Goal: Communication & Community: Answer question/provide support

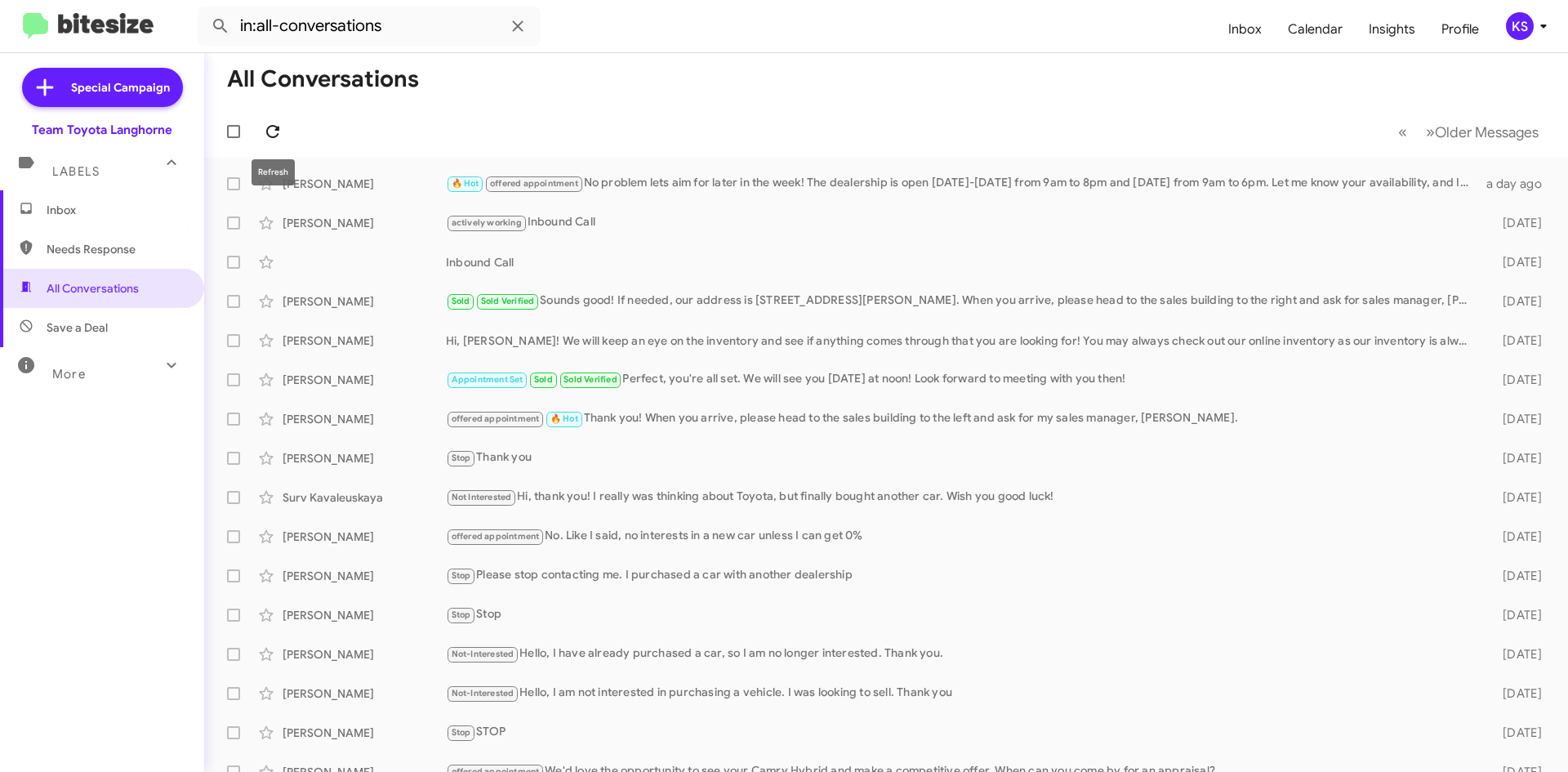
click at [282, 132] on icon at bounding box center [272, 131] width 19 height 19
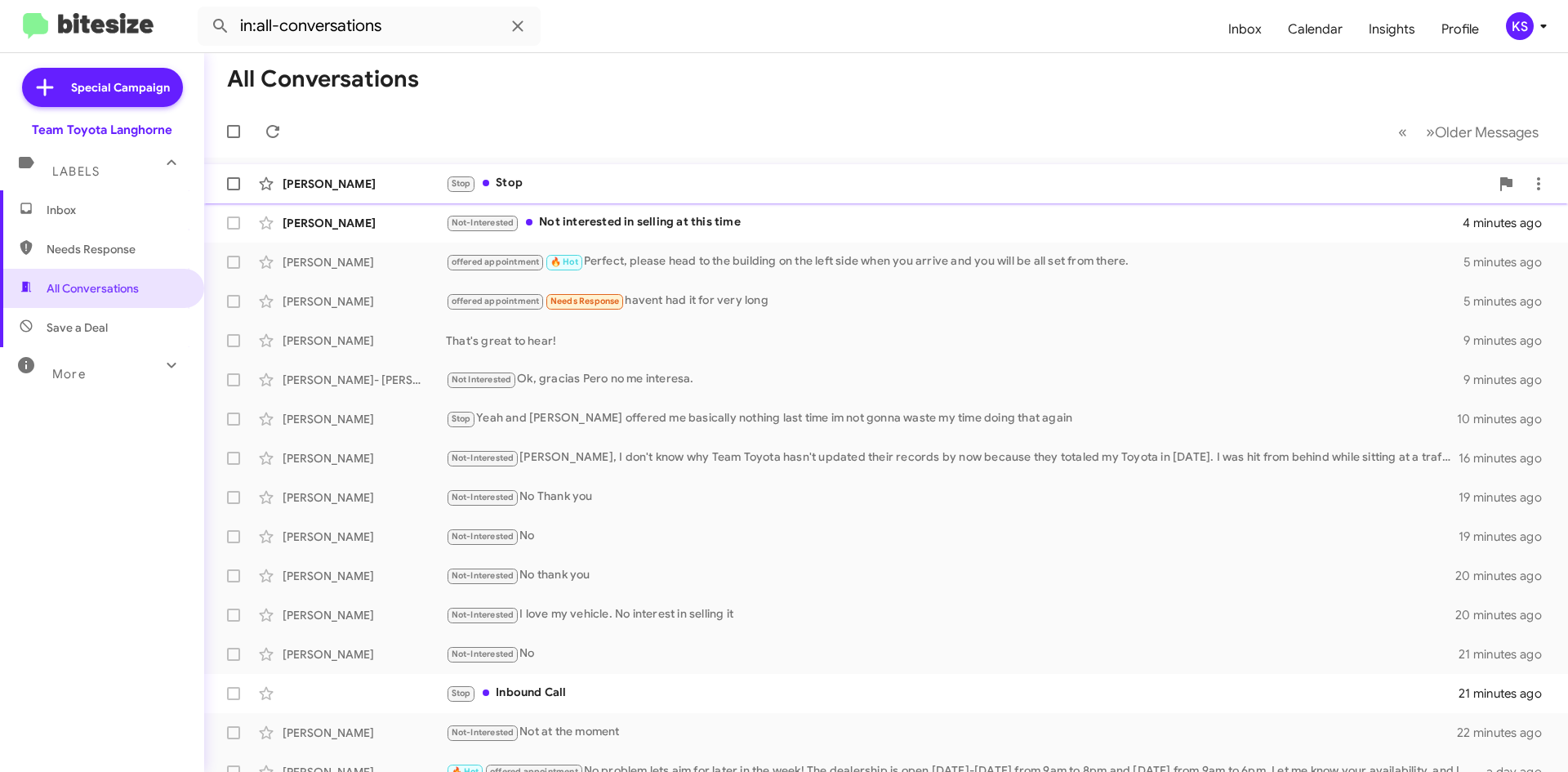
click at [672, 194] on div "[PERSON_NAME] Stop Stop a few seconds ago" at bounding box center [886, 183] width 1337 height 33
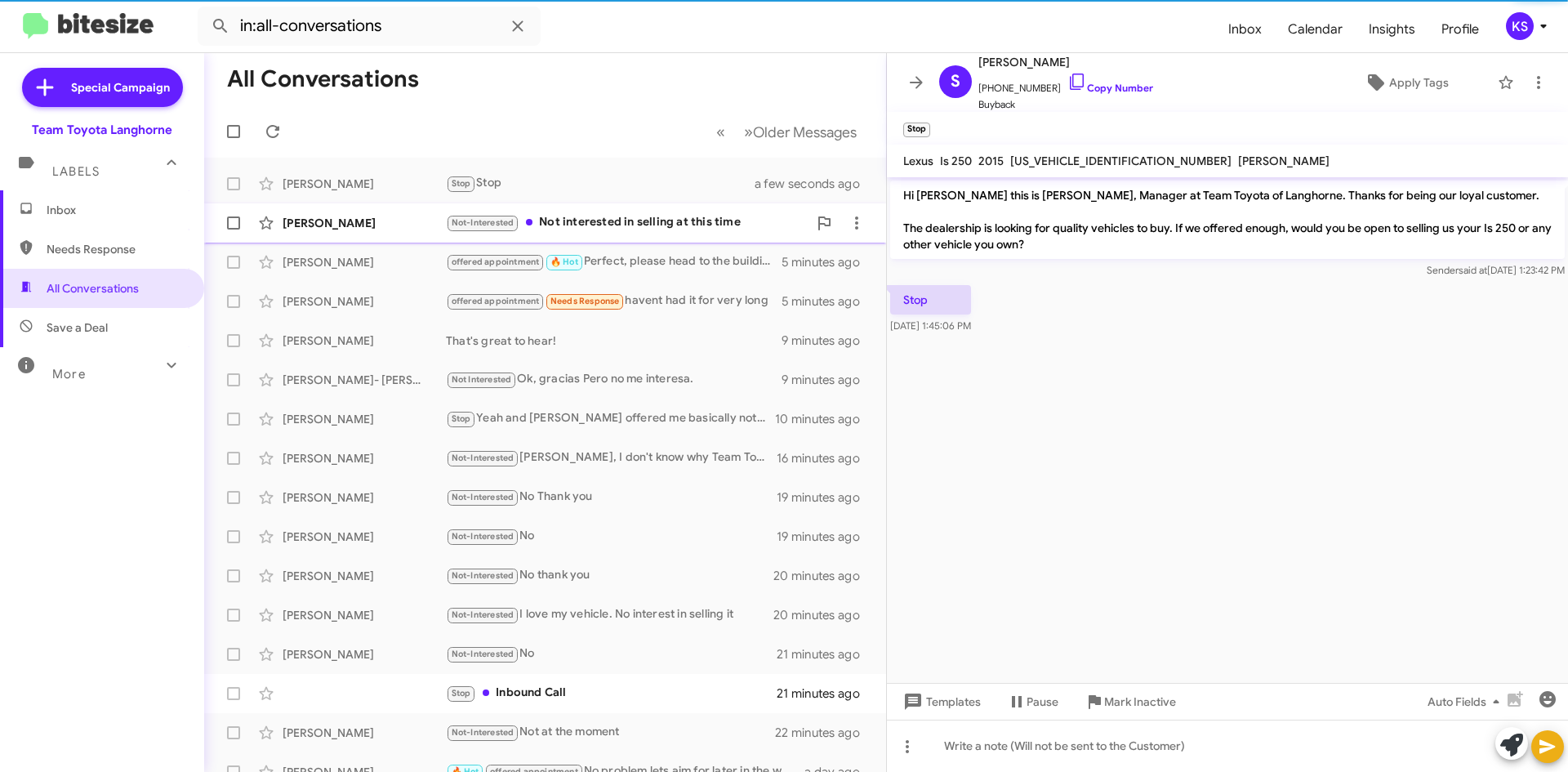
click at [684, 221] on div "Not-Interested Not interested in selling at this time" at bounding box center [626, 222] width 362 height 18
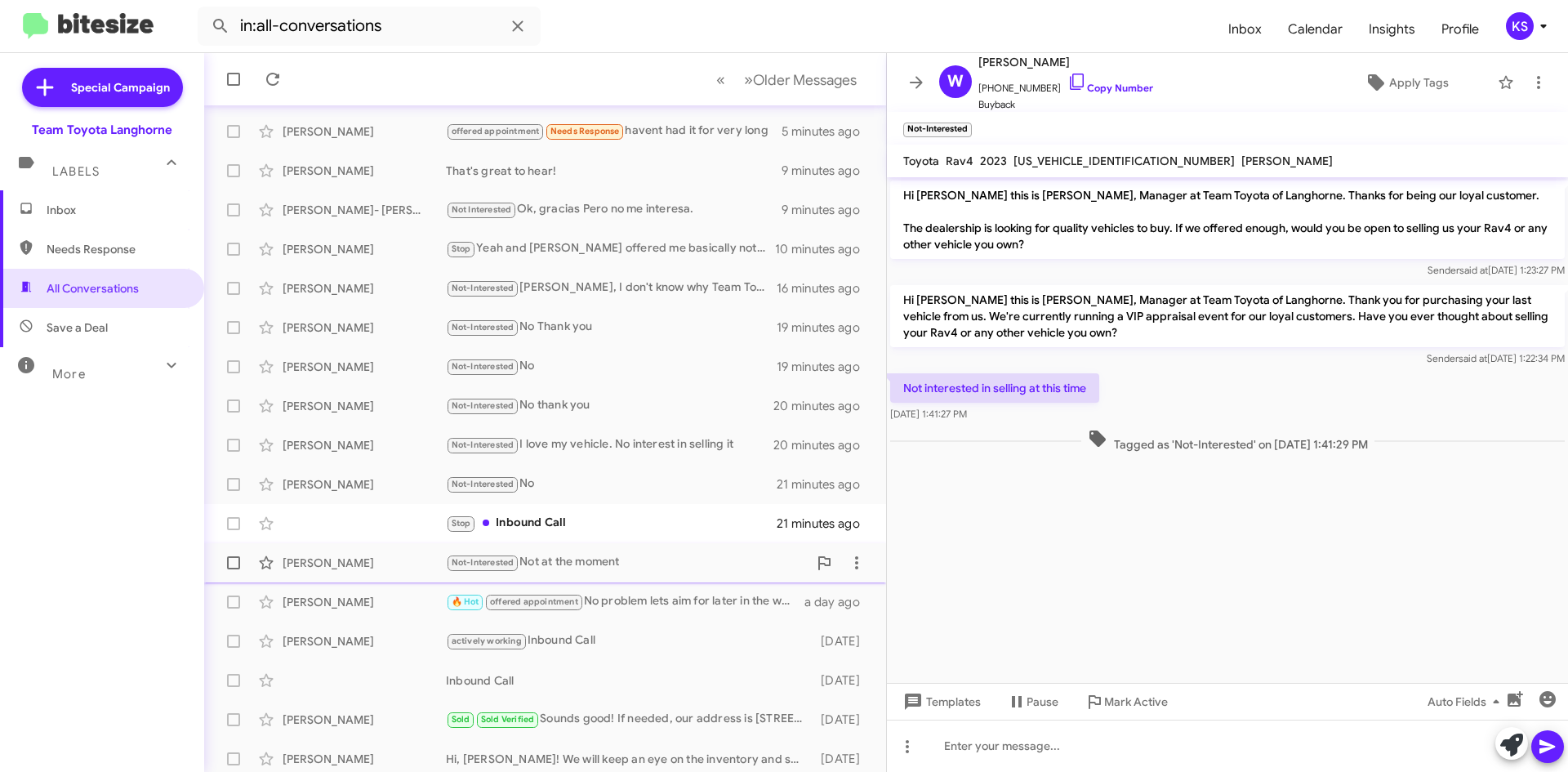
scroll to position [177, 0]
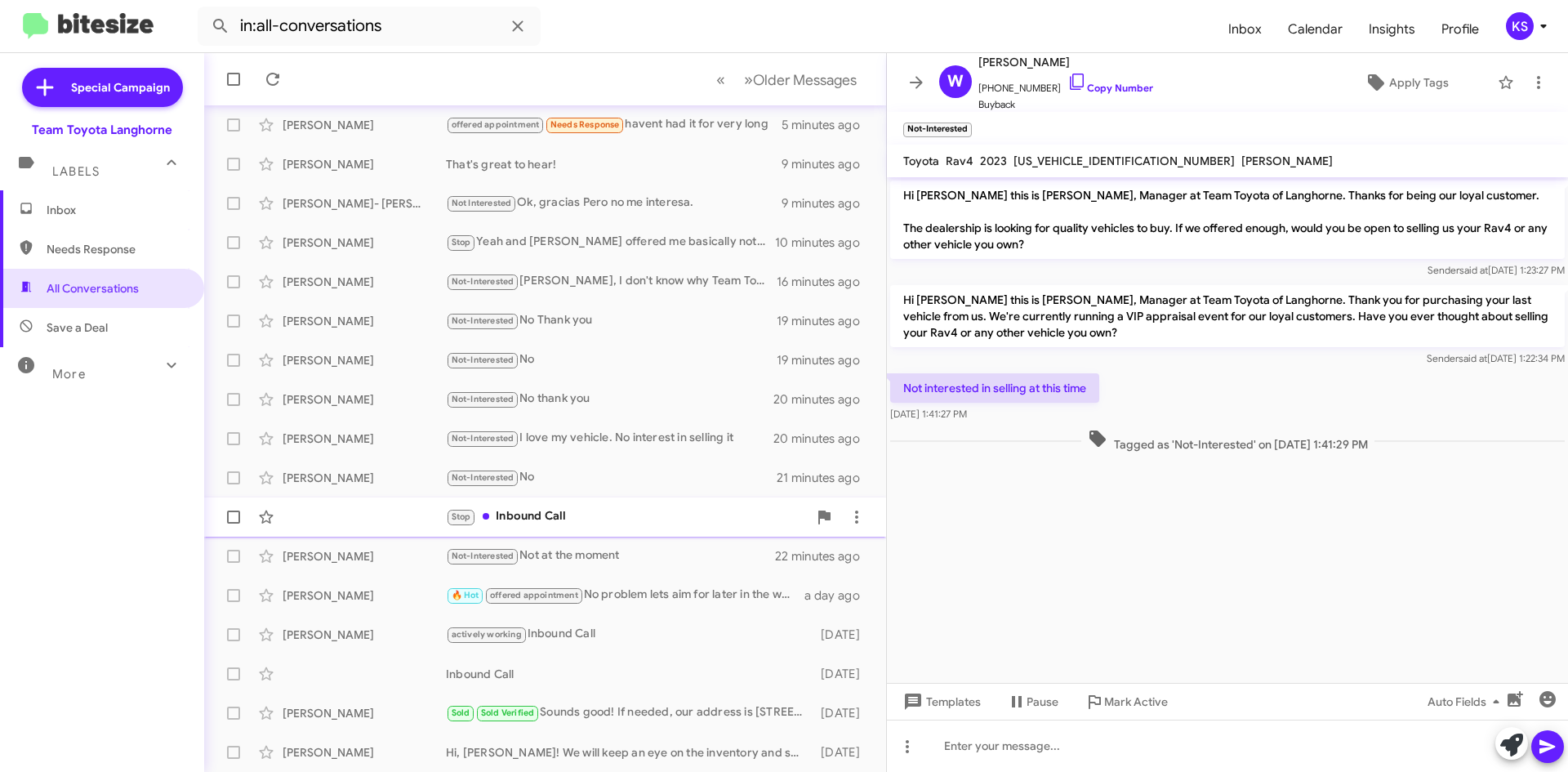
click at [677, 512] on div "Stop Inbound Call" at bounding box center [626, 515] width 362 height 18
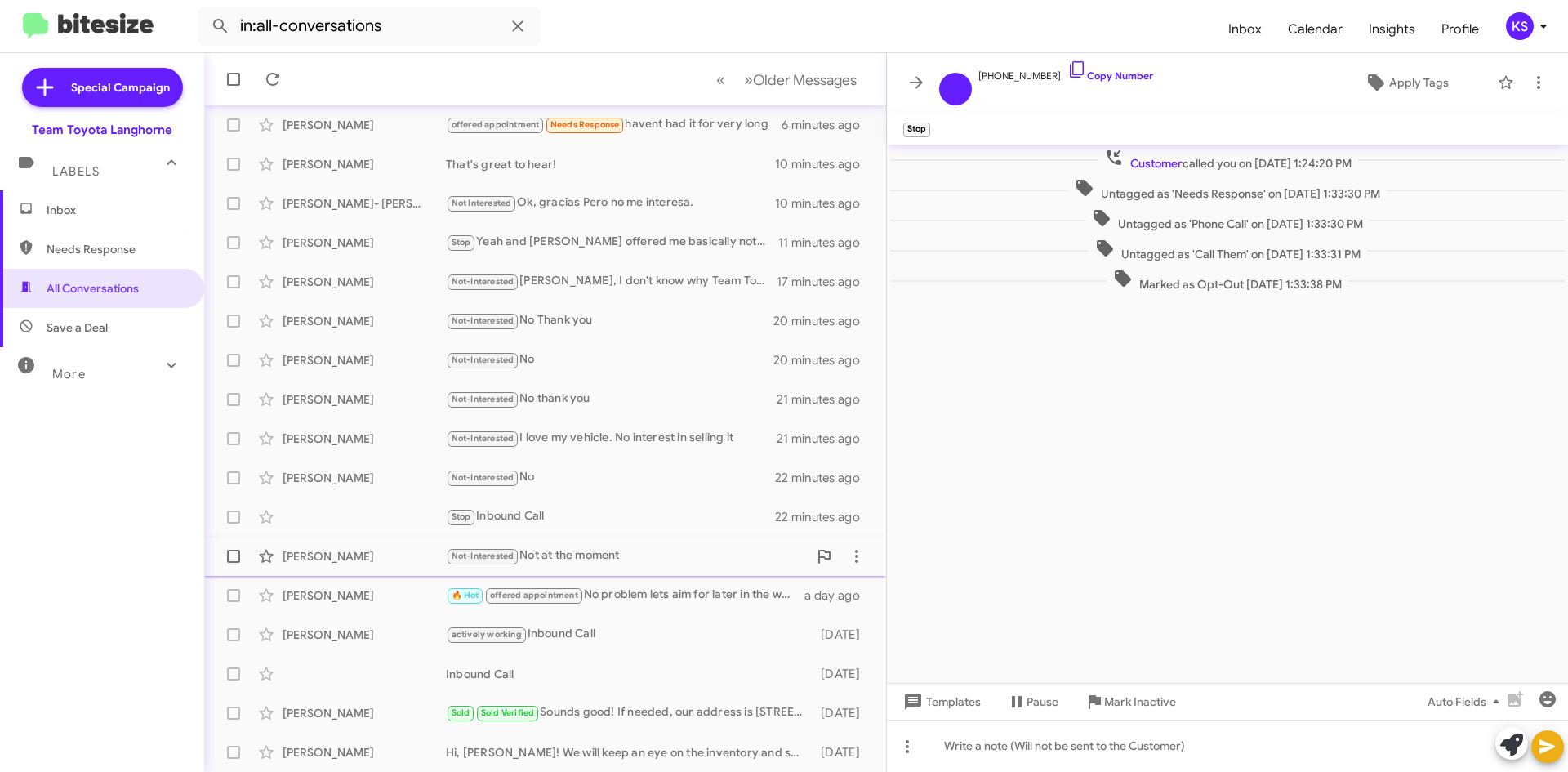
click at [619, 548] on div "[PERSON_NAME] Not-Interested Not at the moment 23 minutes ago" at bounding box center [545, 556] width 656 height 33
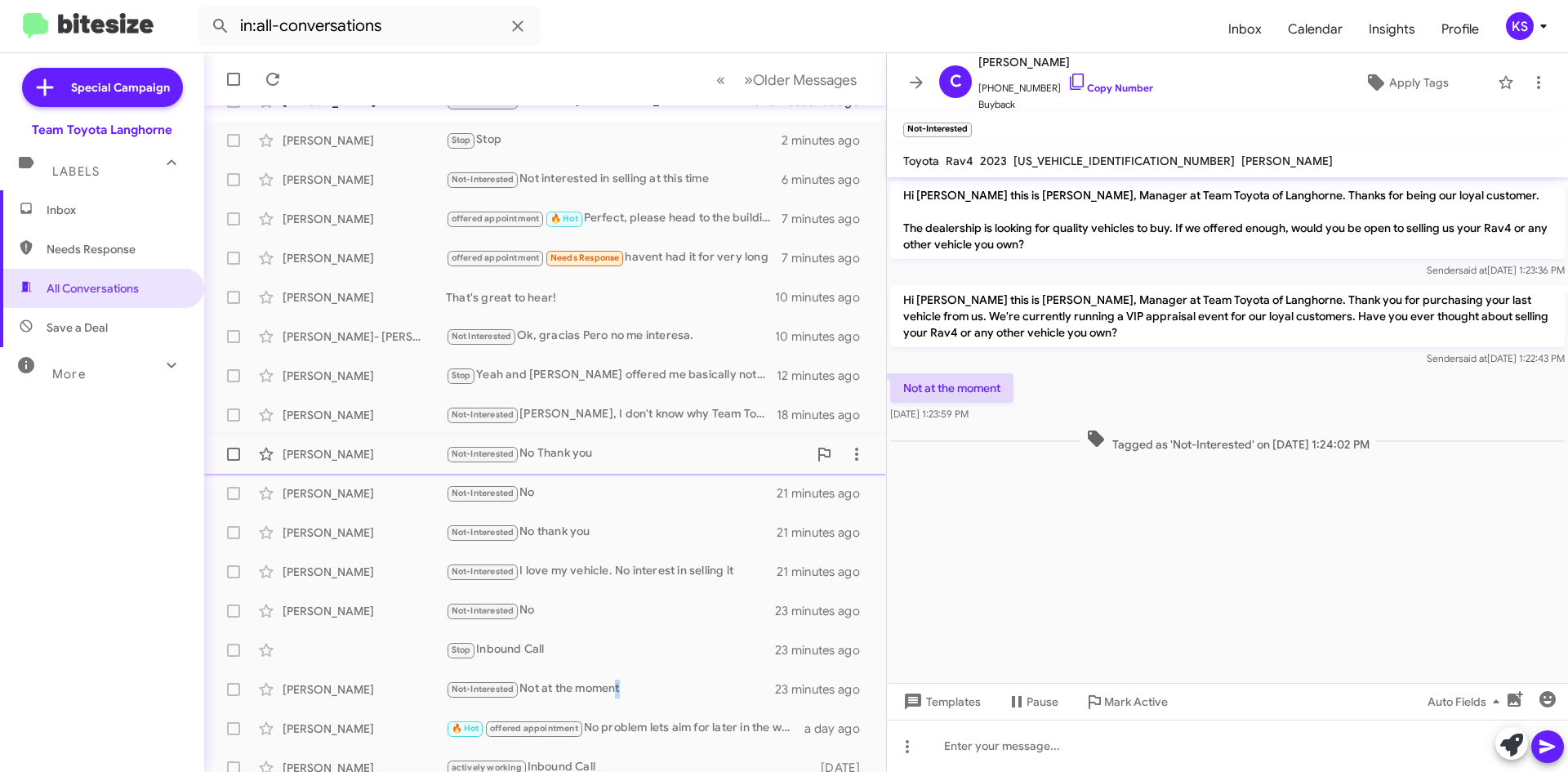
scroll to position [177, 0]
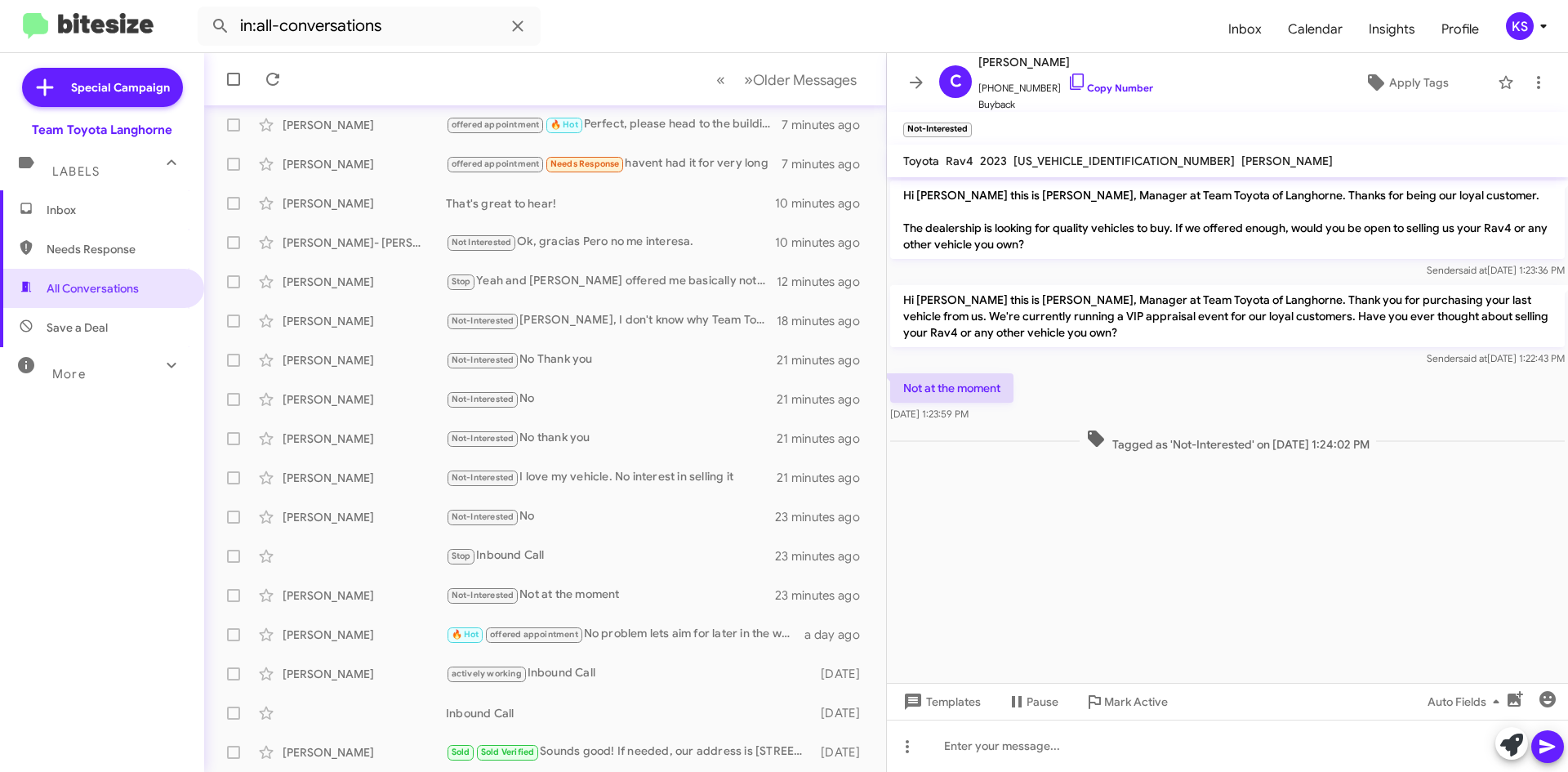
click at [958, 605] on cdk-virtual-scroll-viewport "Hi [PERSON_NAME] this is [PERSON_NAME], Manager at Team Toyota of Langhorne. Th…" at bounding box center [1227, 430] width 681 height 506
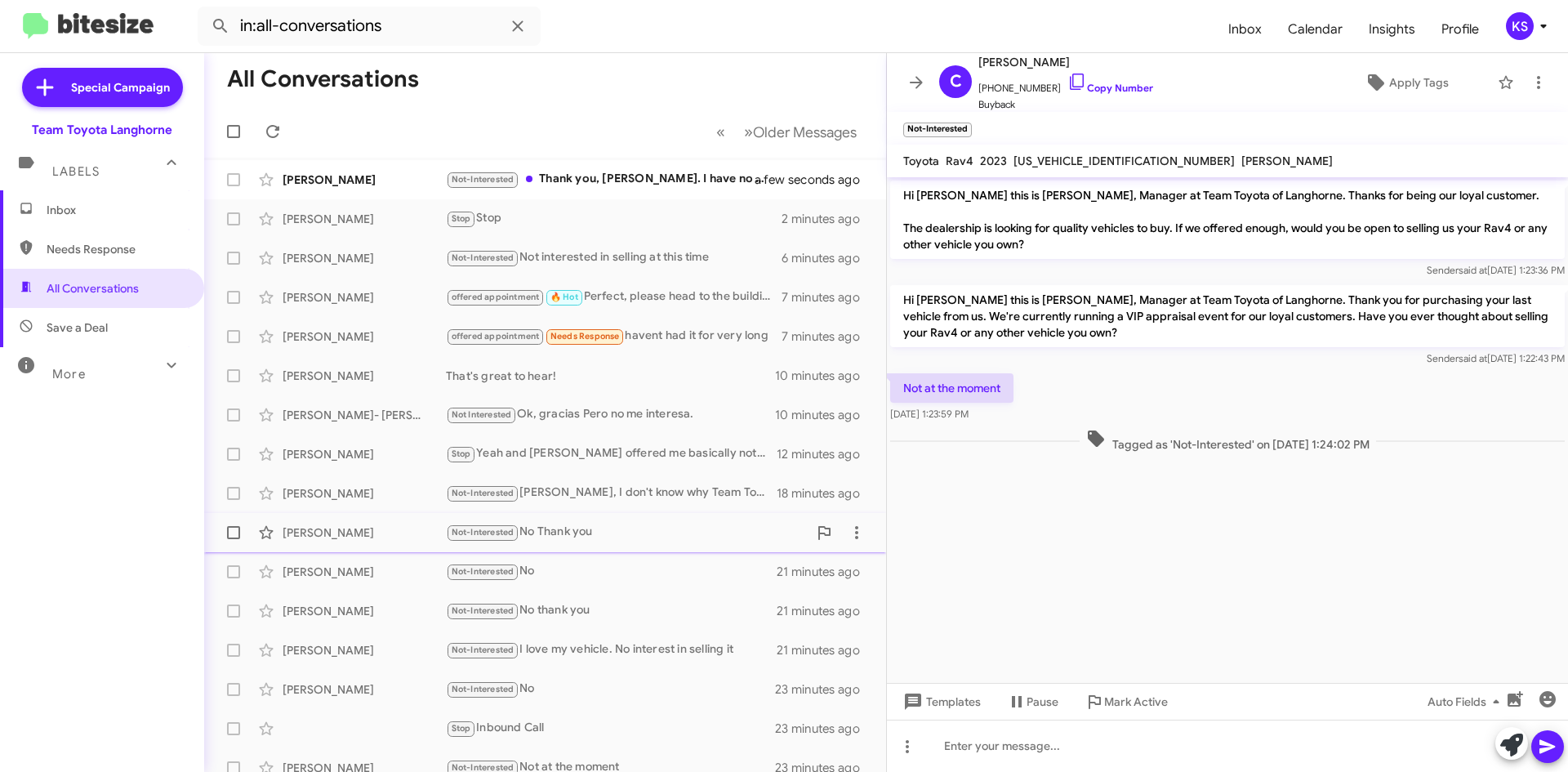
scroll to position [0, 0]
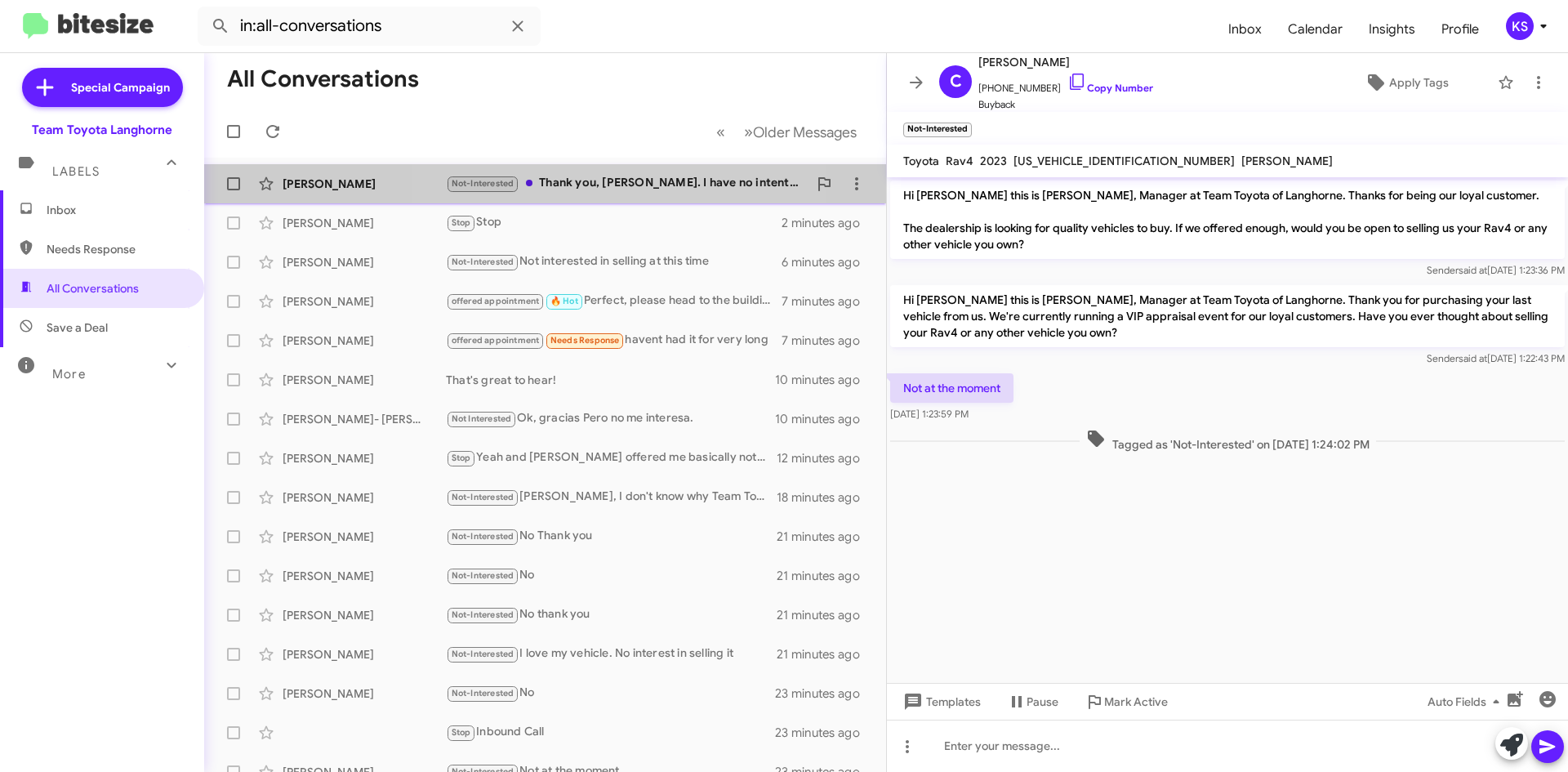
click at [615, 182] on div "Not-Interested Thank you, [PERSON_NAME]. I have no intention of selling my car …" at bounding box center [626, 182] width 362 height 18
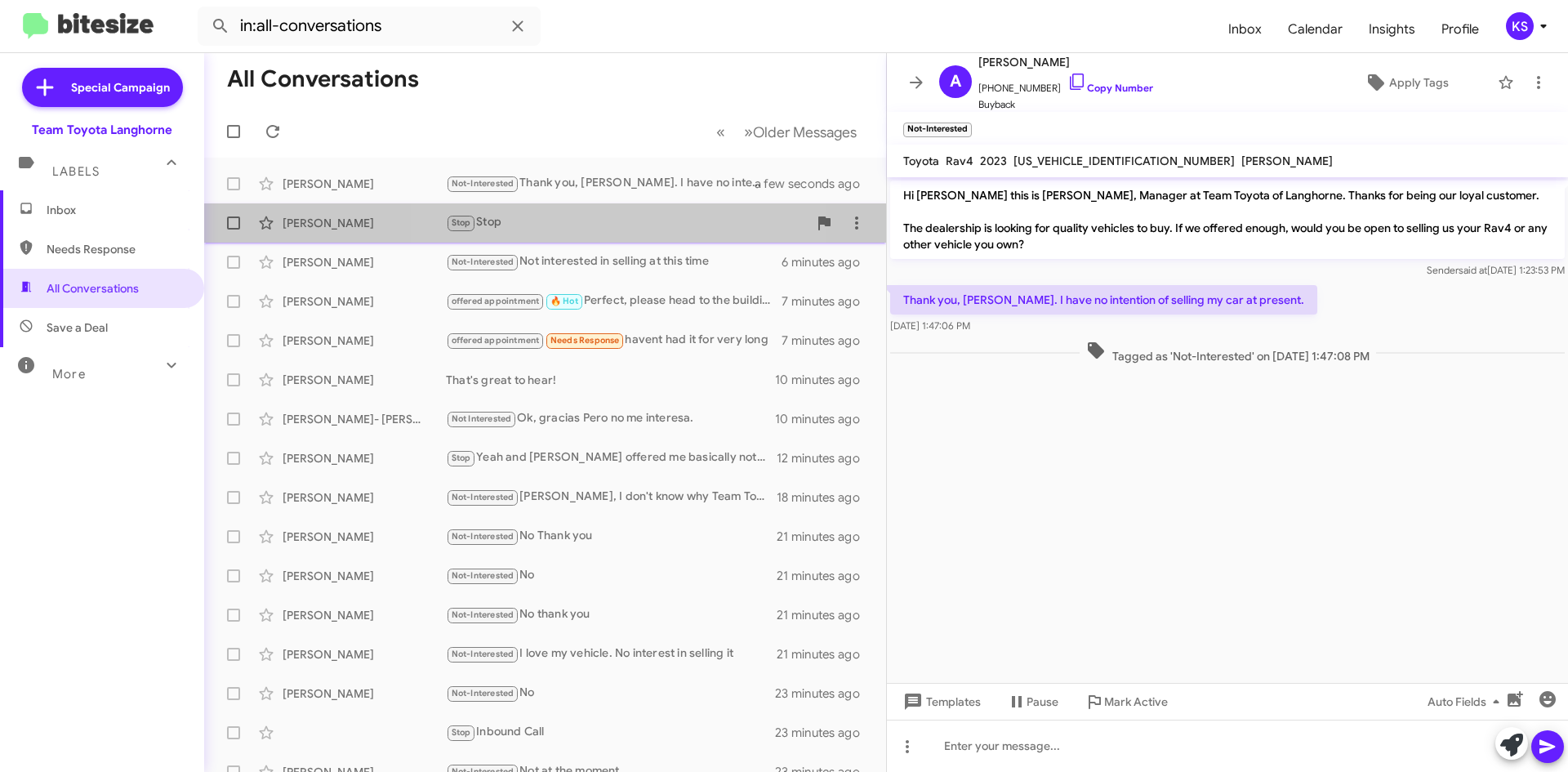
click at [615, 236] on div "[PERSON_NAME] Stop Stop 2 minutes ago" at bounding box center [545, 223] width 656 height 33
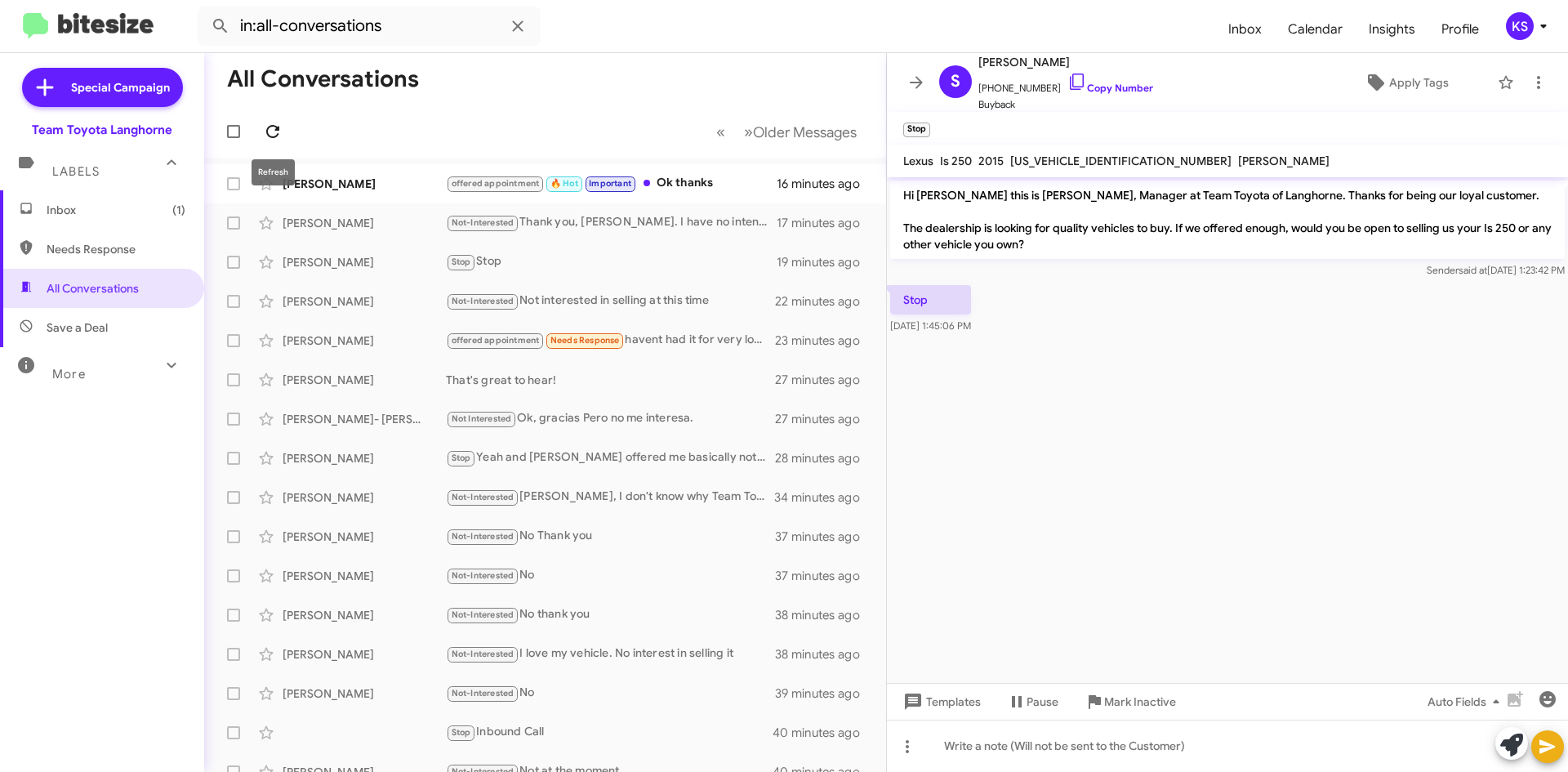
click at [267, 135] on icon at bounding box center [272, 131] width 19 height 19
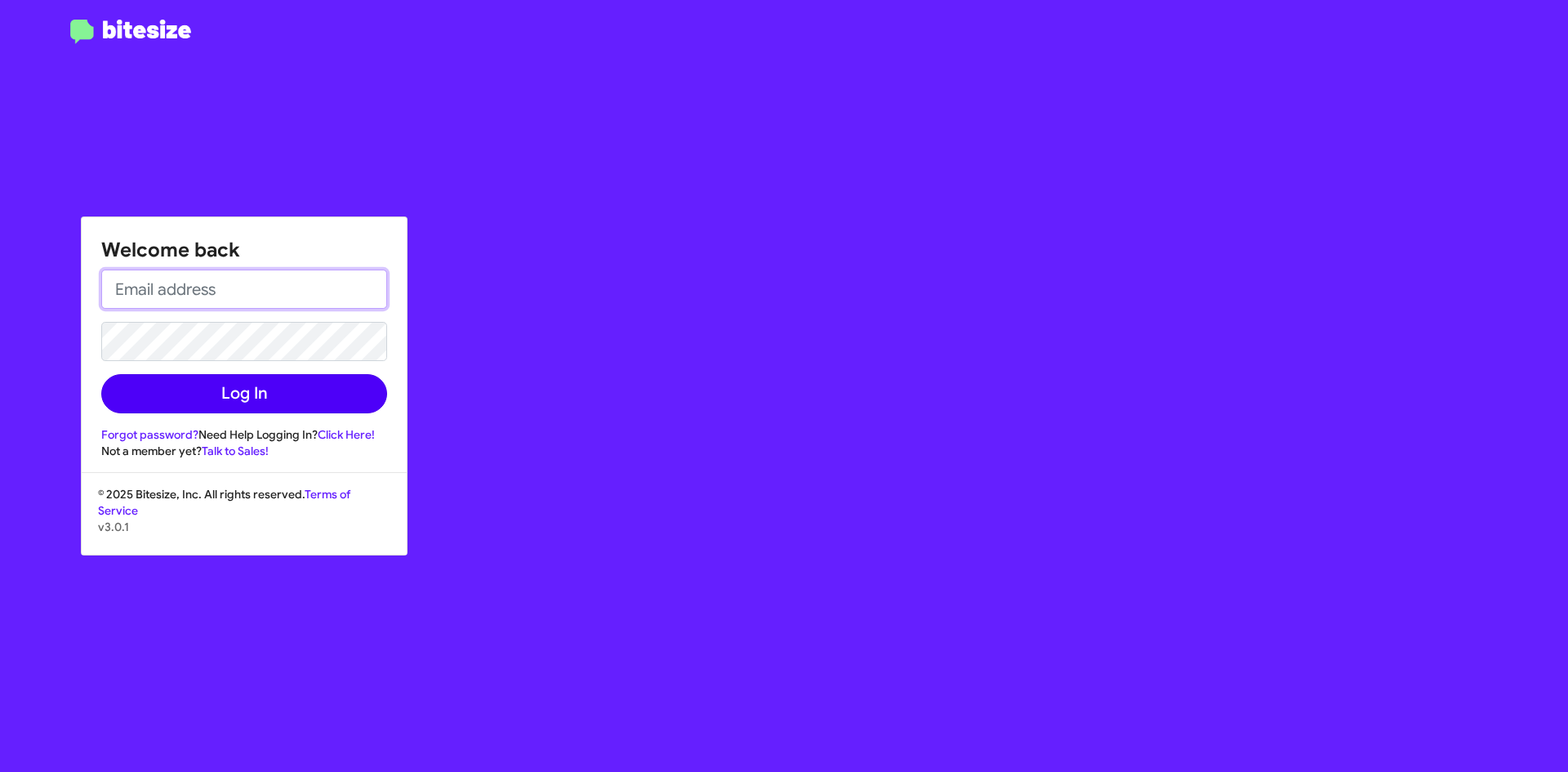
type input "[EMAIL_ADDRESS][DOMAIN_NAME]"
click at [316, 400] on button "Log In" at bounding box center [244, 394] width 286 height 40
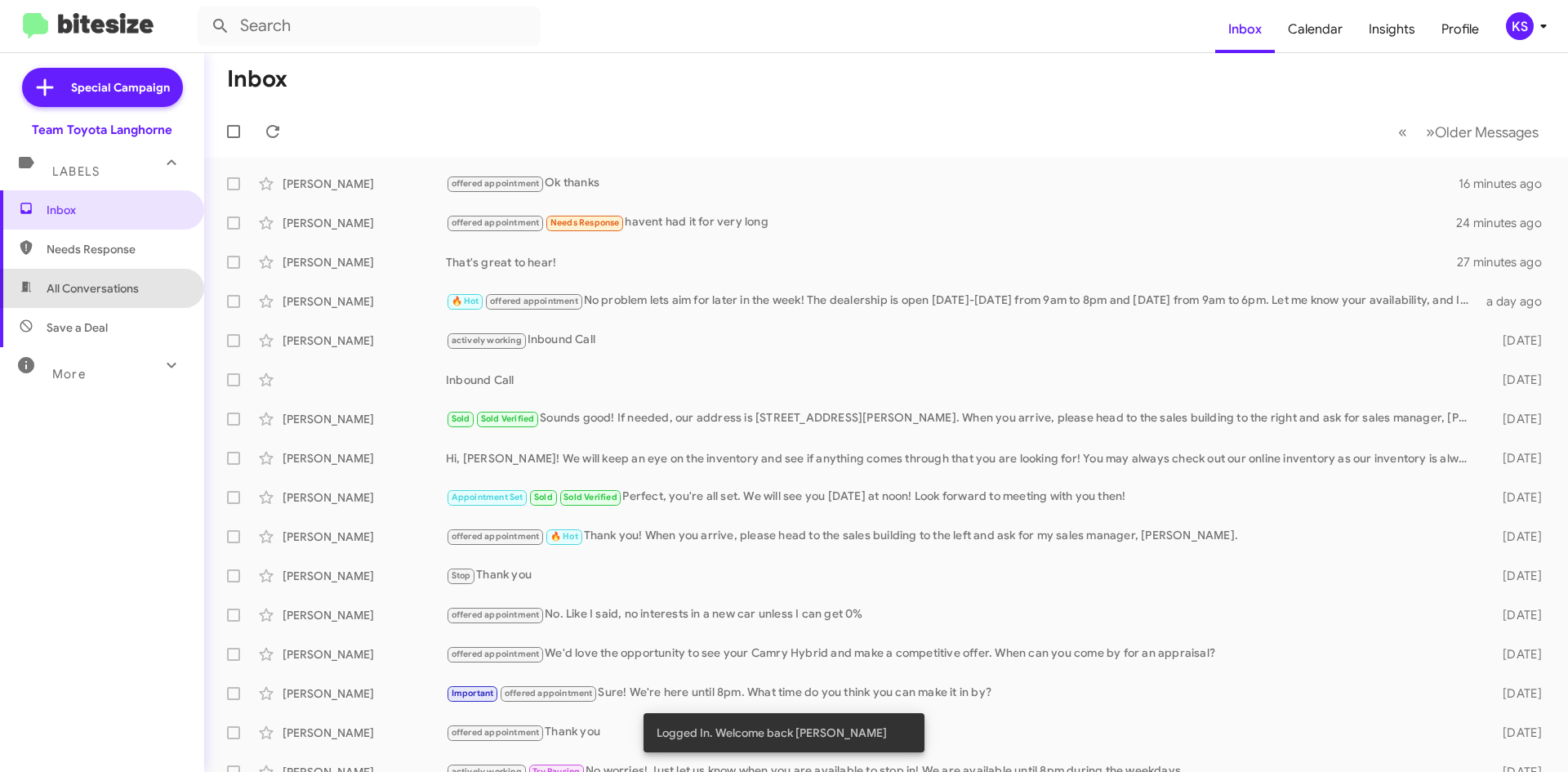
click at [111, 300] on span "All Conversations" at bounding box center [102, 288] width 205 height 40
type input "in:all-conversations"
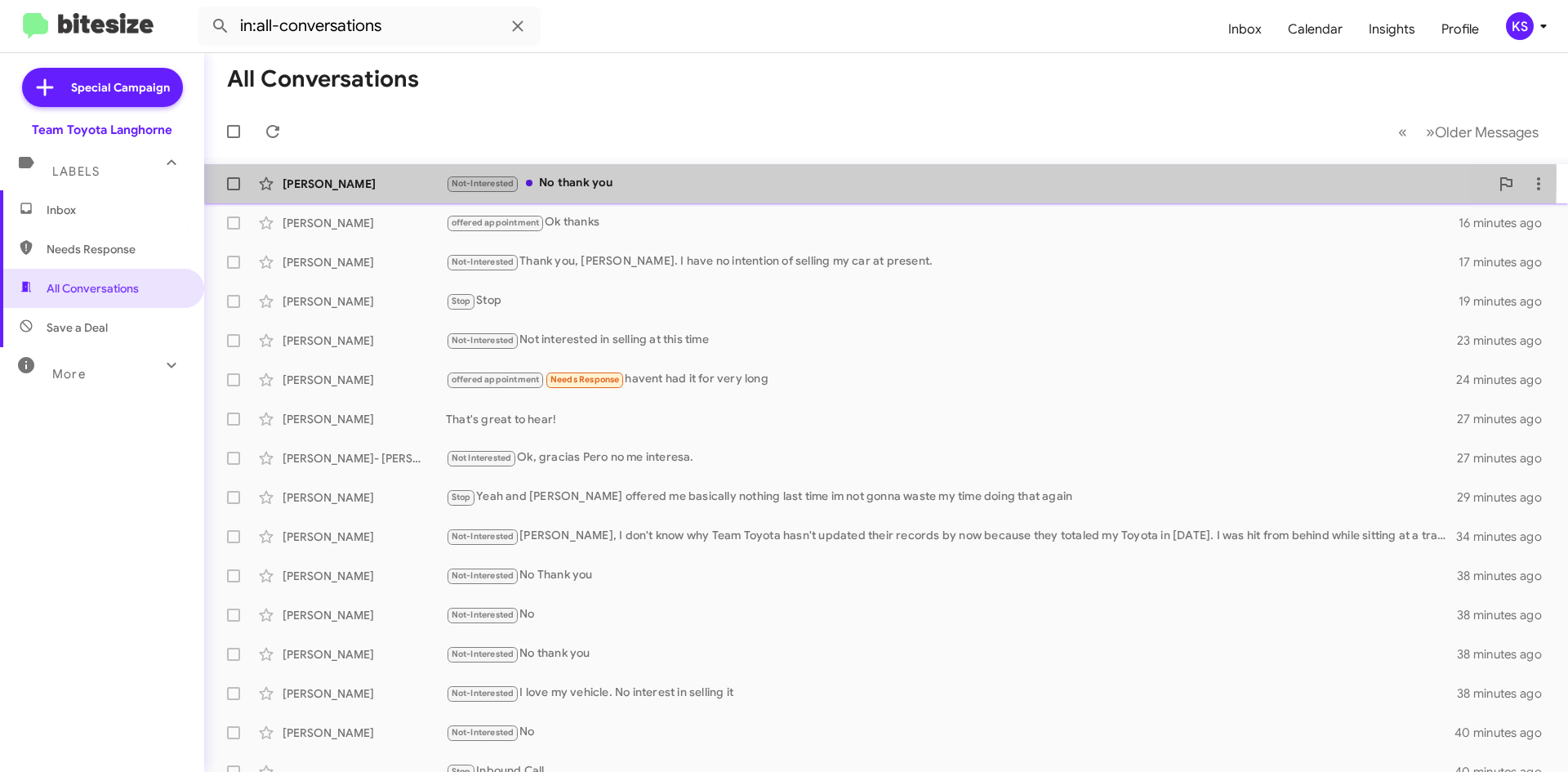
click at [579, 175] on div "Not-Interested No thank you" at bounding box center [967, 182] width 1043 height 18
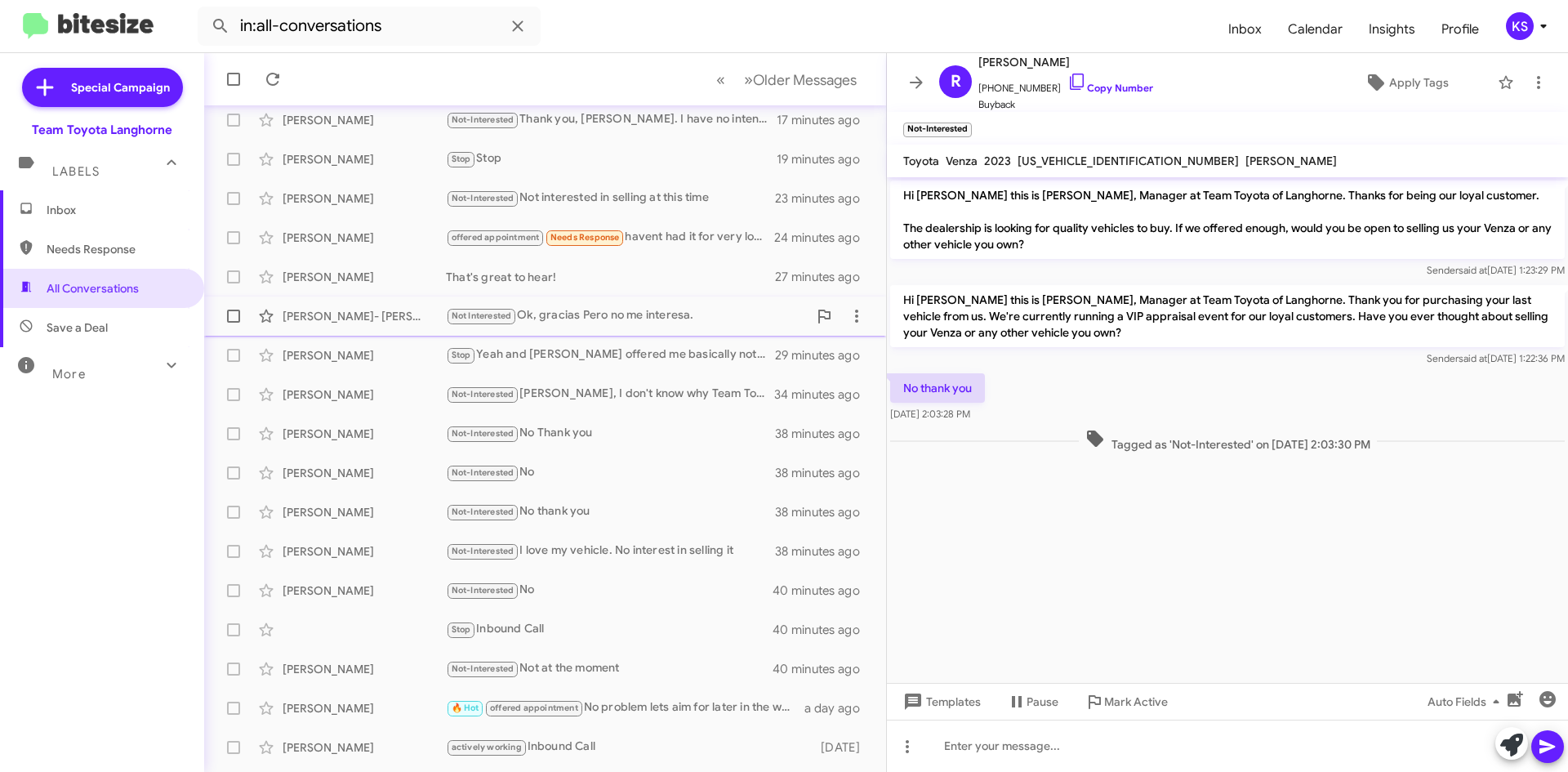
scroll to position [163, 0]
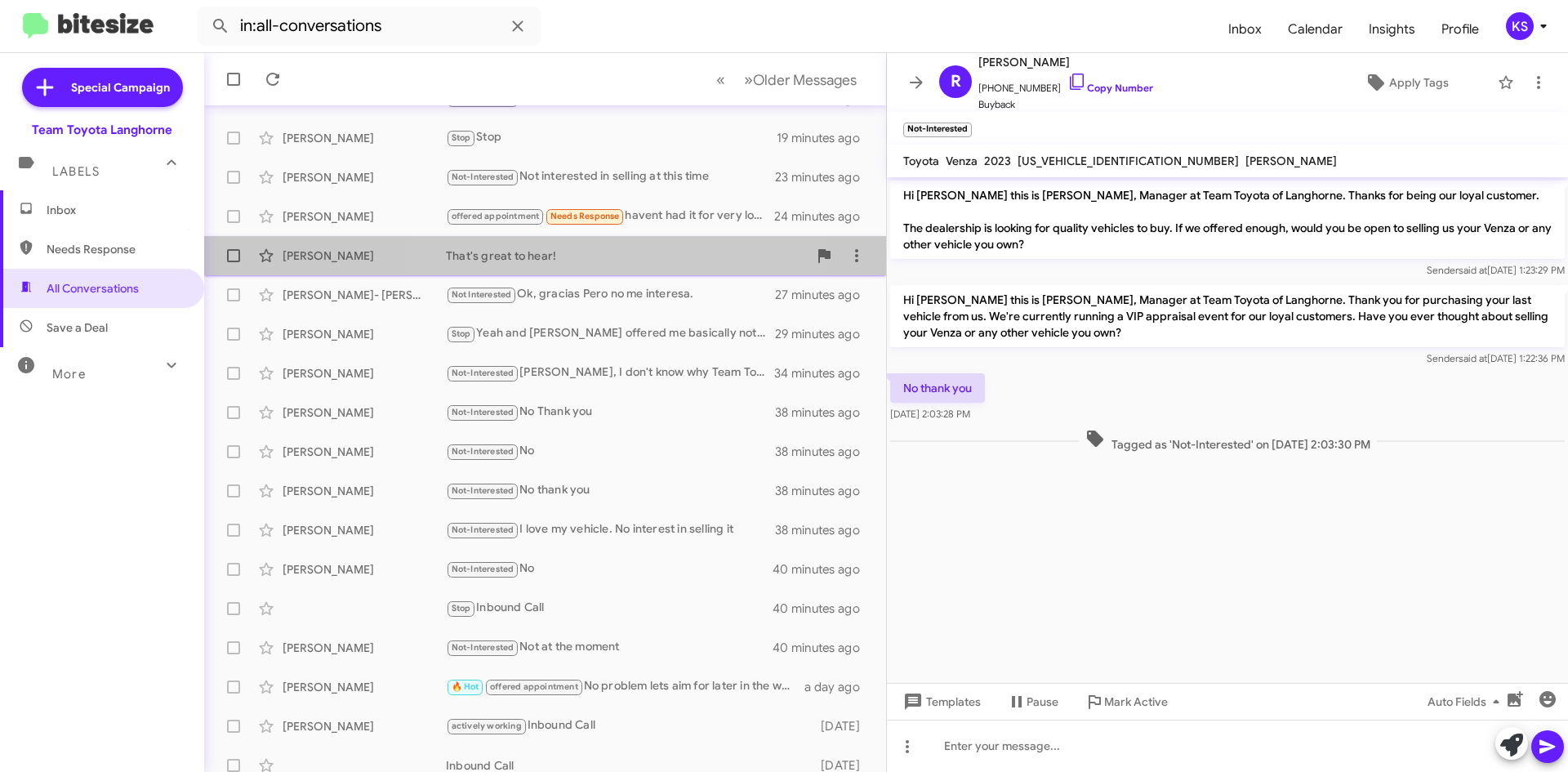
click at [582, 268] on div "[PERSON_NAME] That's great to hear! 27 minutes ago" at bounding box center [545, 256] width 656 height 33
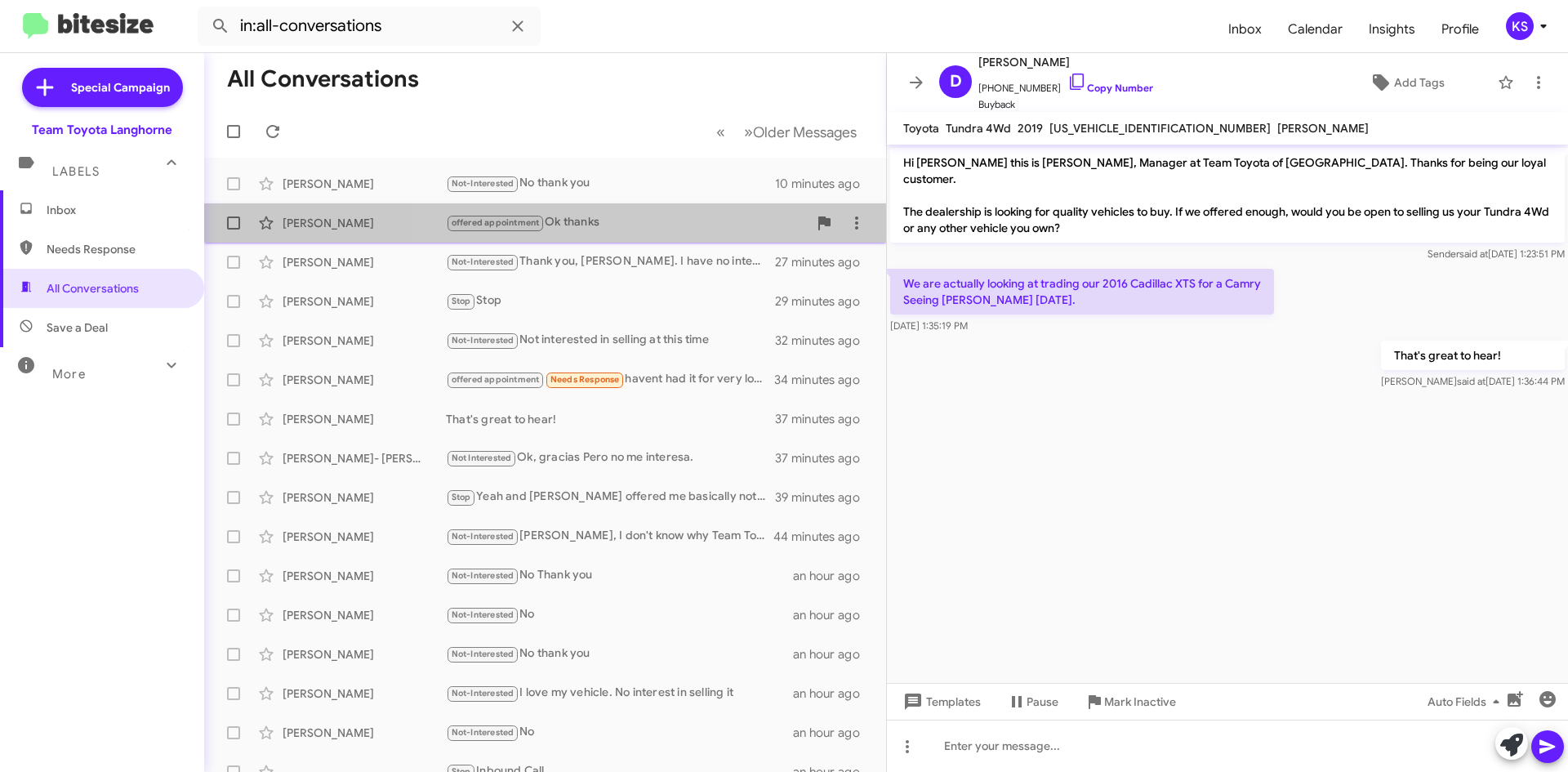
click at [654, 227] on div "offered appointment Ok thanks" at bounding box center [626, 222] width 362 height 18
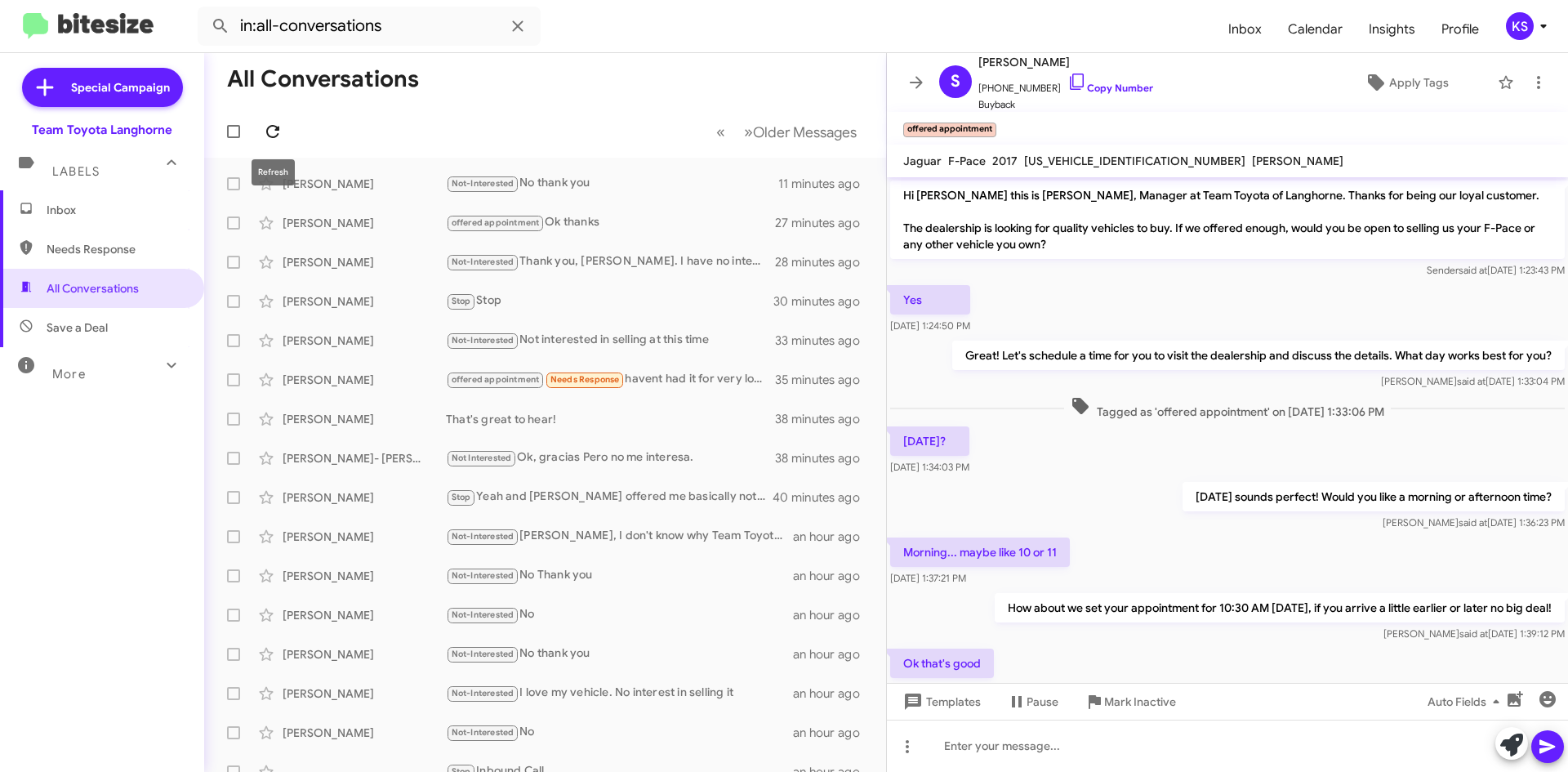
click at [275, 126] on icon at bounding box center [273, 131] width 14 height 14
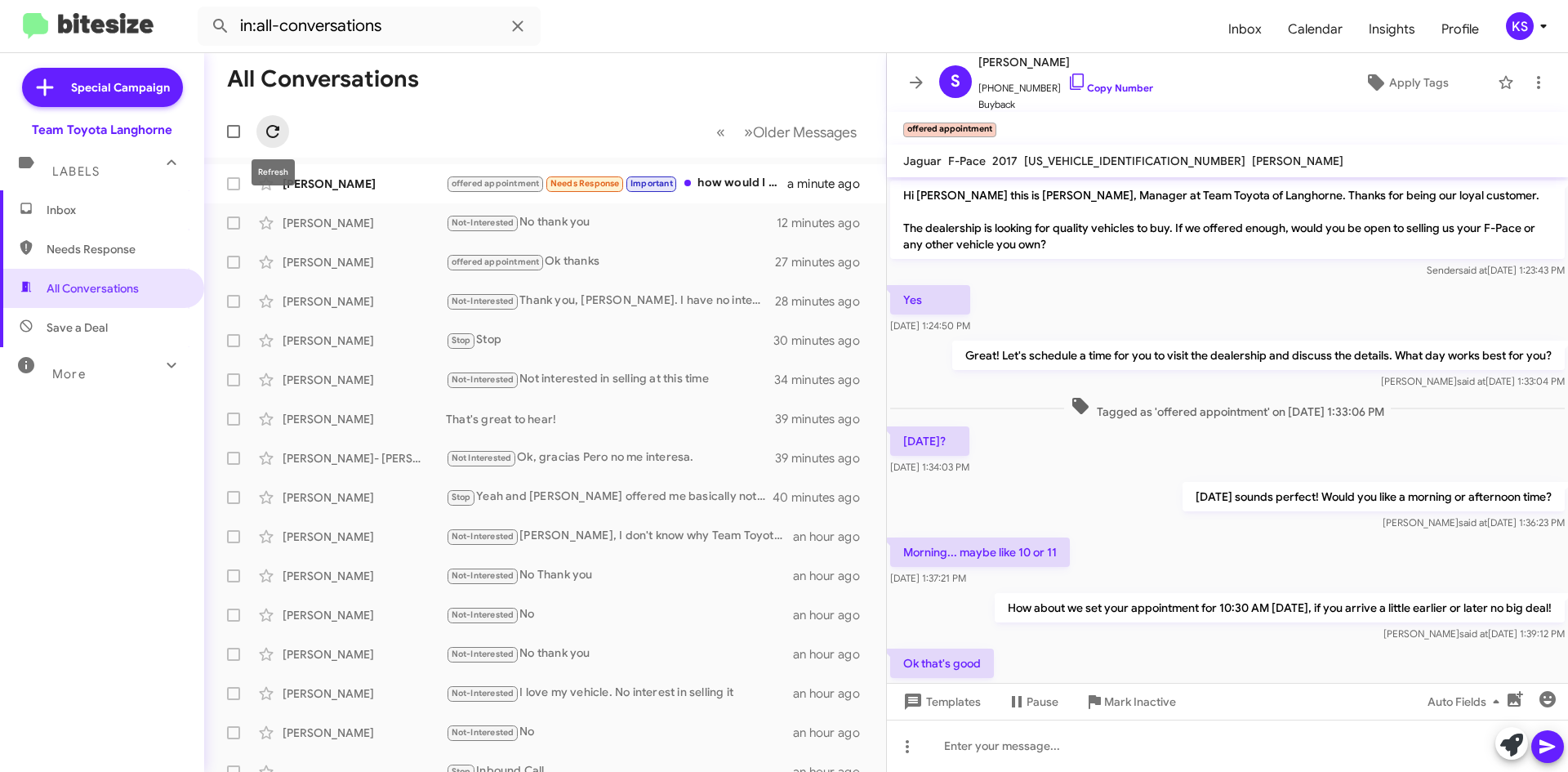
click at [277, 135] on icon at bounding box center [273, 131] width 14 height 14
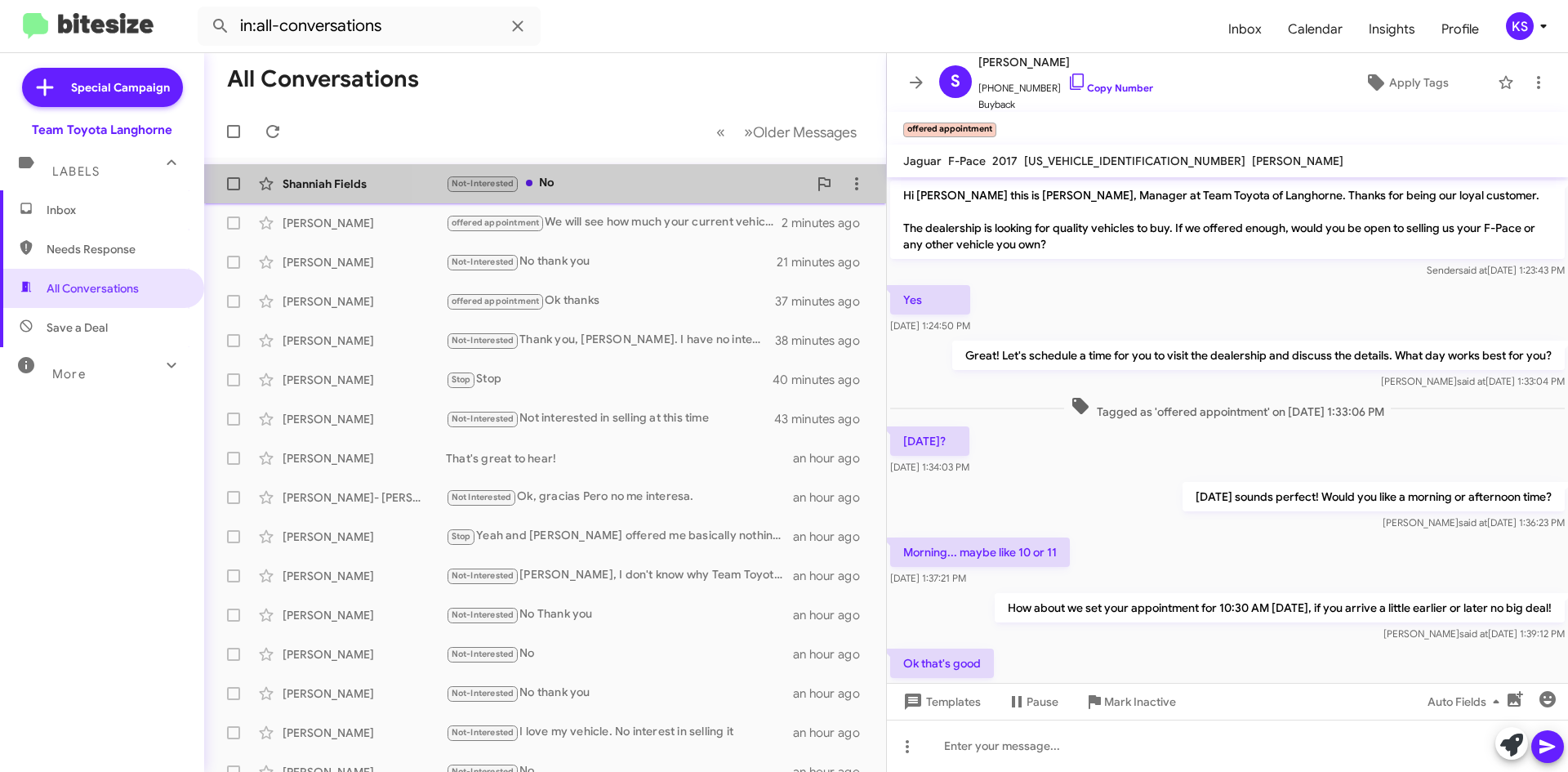
click at [646, 179] on div "Not-Interested No" at bounding box center [626, 182] width 362 height 18
